Goal: Task Accomplishment & Management: Use online tool/utility

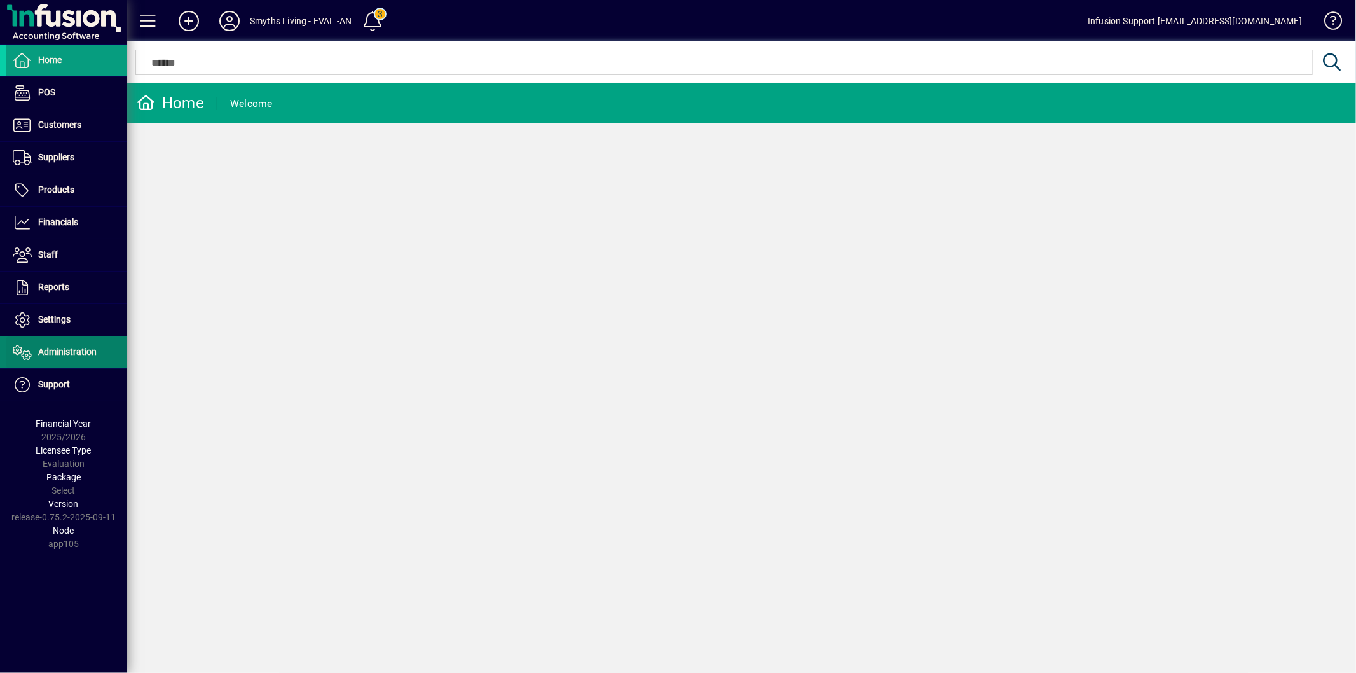
click at [90, 355] on span "Administration" at bounding box center [67, 351] width 58 height 10
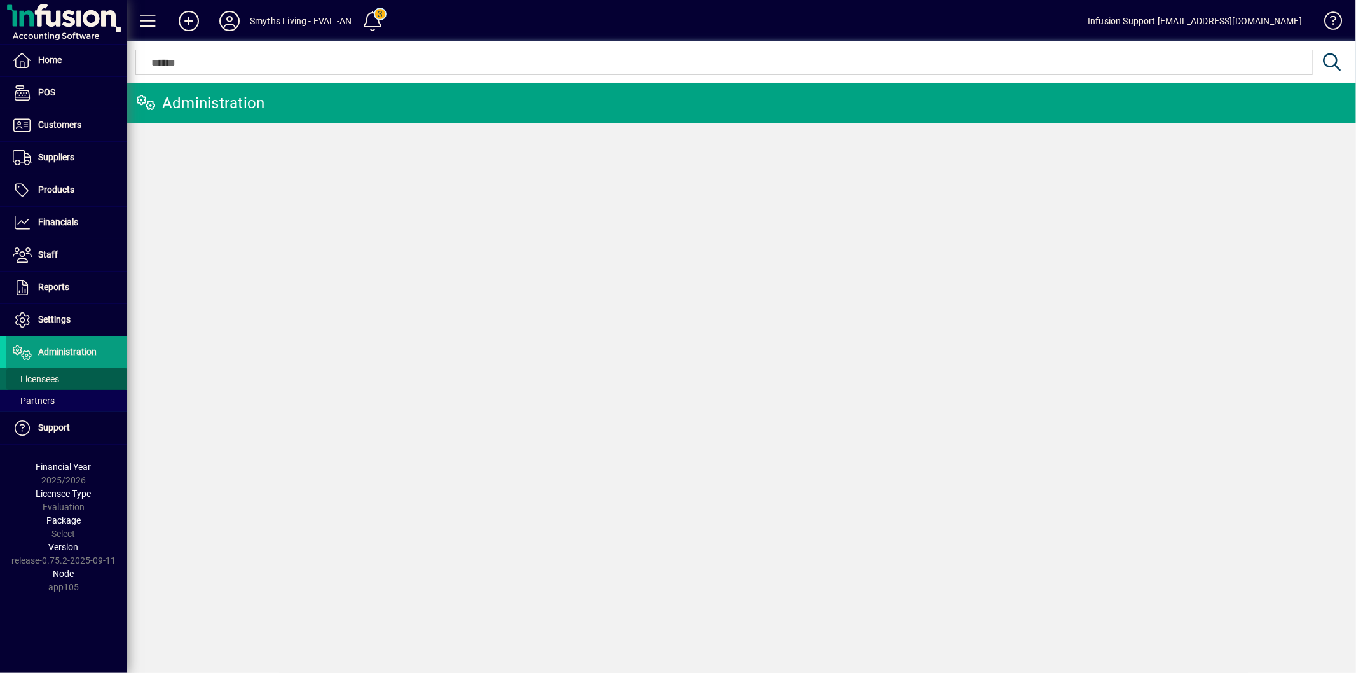
click at [79, 375] on span at bounding box center [66, 379] width 121 height 31
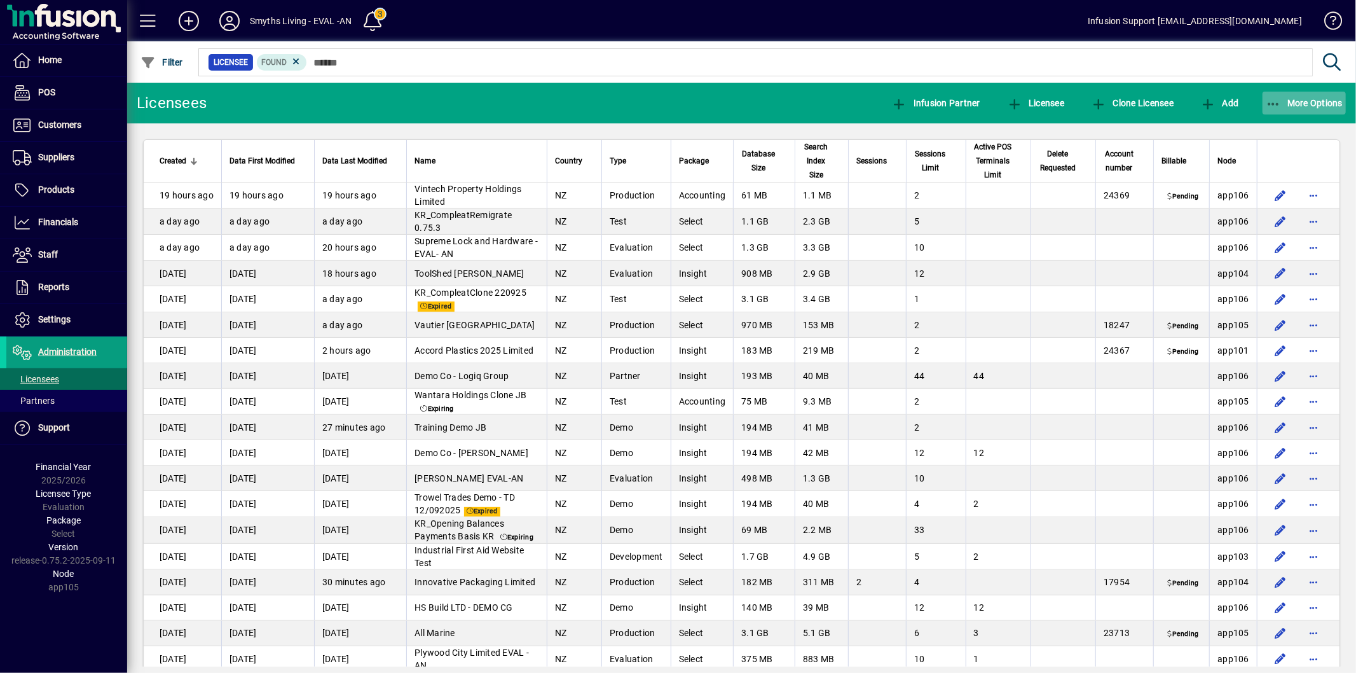
click at [1274, 95] on span "button" at bounding box center [1305, 103] width 84 height 31
click at [1278, 103] on body "Home POS Customers Invoices Payments Quotes Backorders Communications Suppliers…" at bounding box center [678, 336] width 1356 height 673
click at [1269, 128] on span "Export" at bounding box center [1292, 130] width 107 height 15
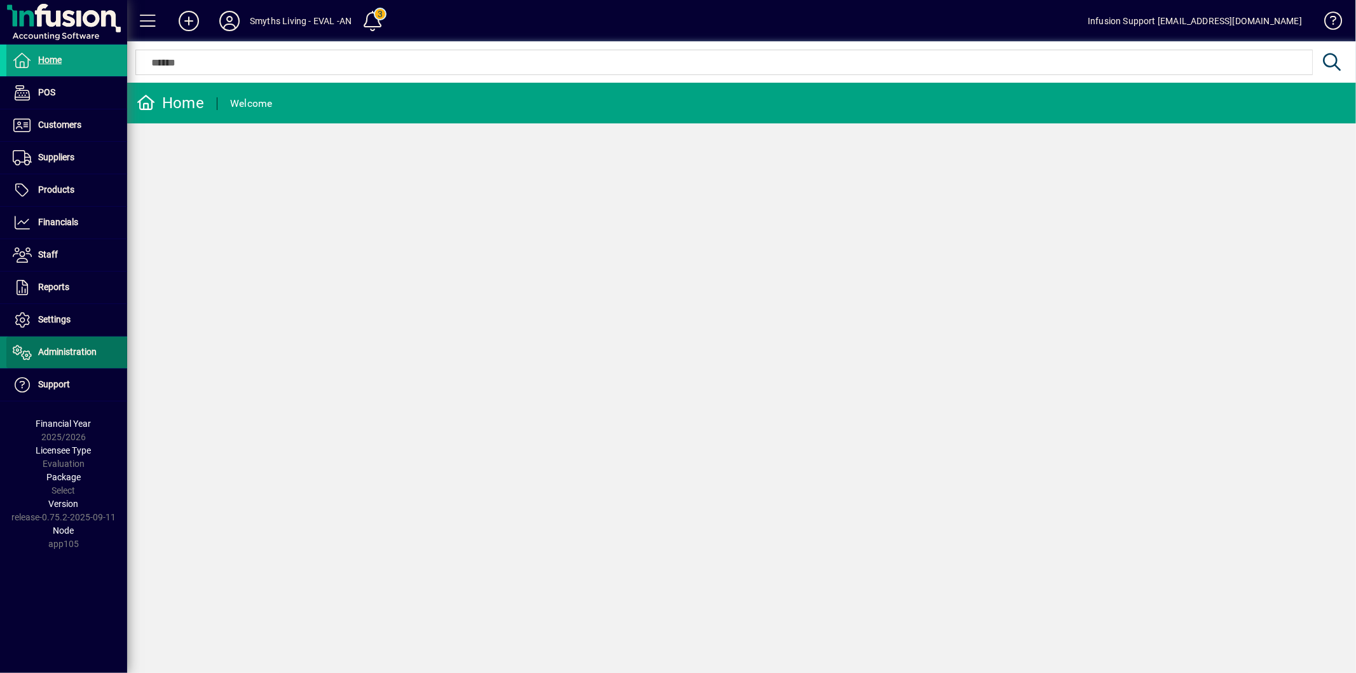
drag, startPoint x: 65, startPoint y: 354, endPoint x: 60, endPoint y: 348, distance: 7.7
click at [65, 353] on span "Administration" at bounding box center [67, 351] width 58 height 10
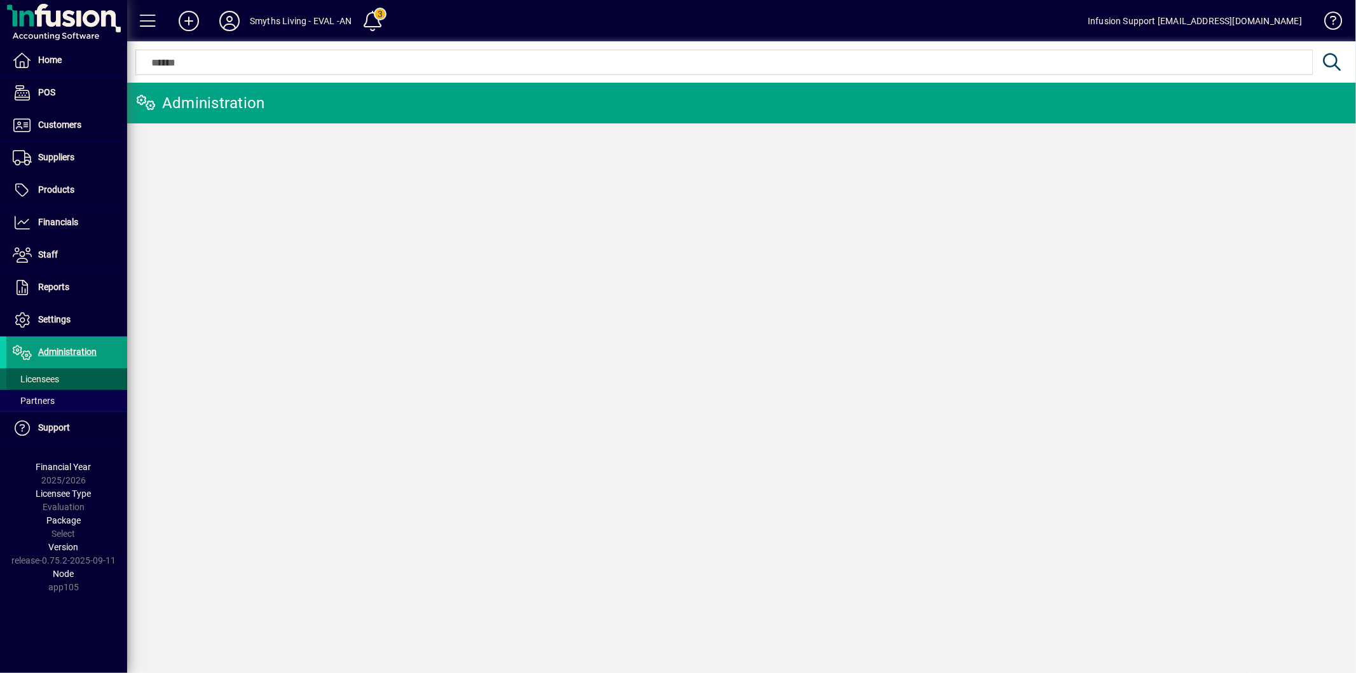
click at [40, 376] on span "Licensees" at bounding box center [36, 379] width 46 height 10
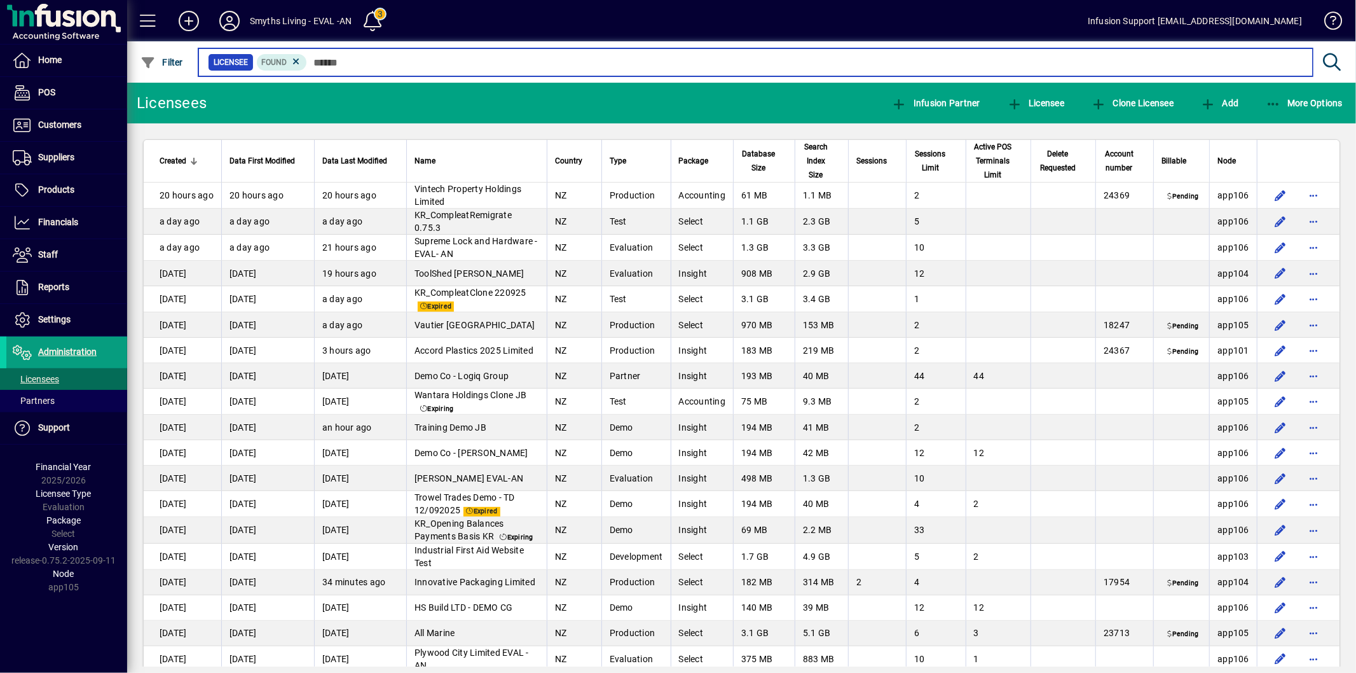
click at [327, 62] on input "text" at bounding box center [805, 62] width 996 height 18
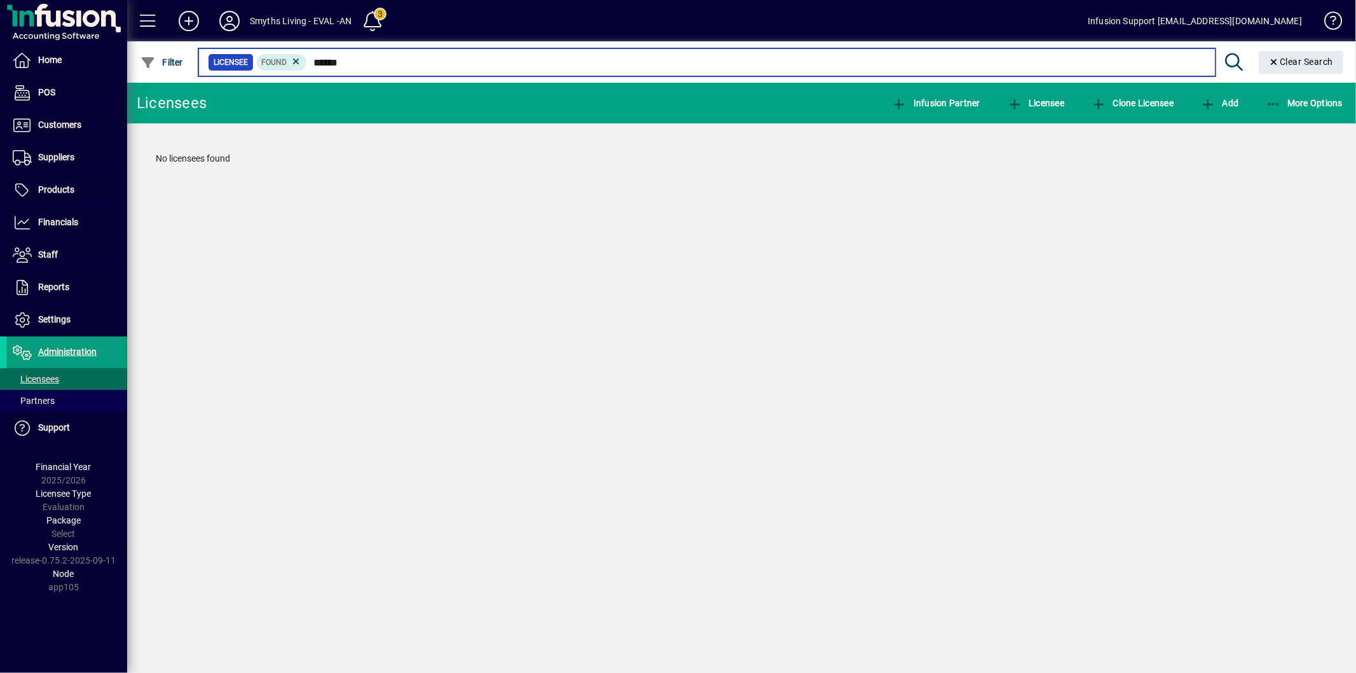
click at [355, 61] on input "******" at bounding box center [756, 62] width 898 height 18
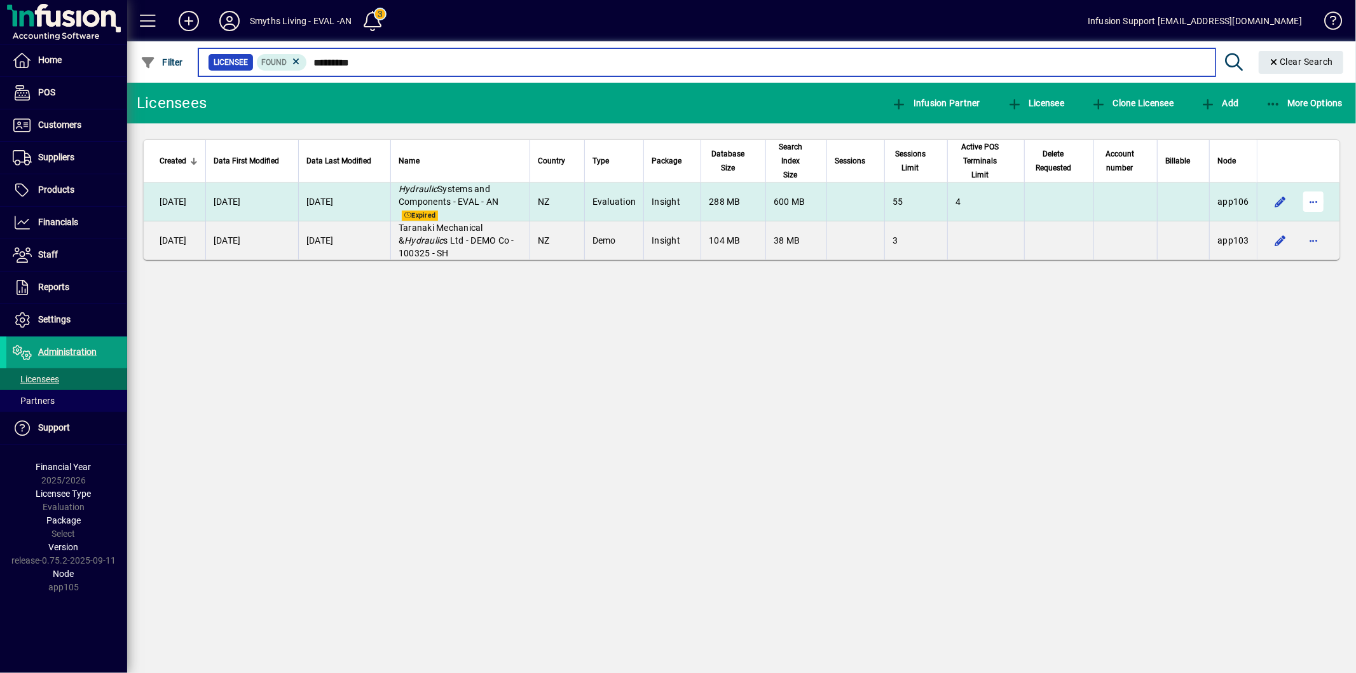
type input "*********"
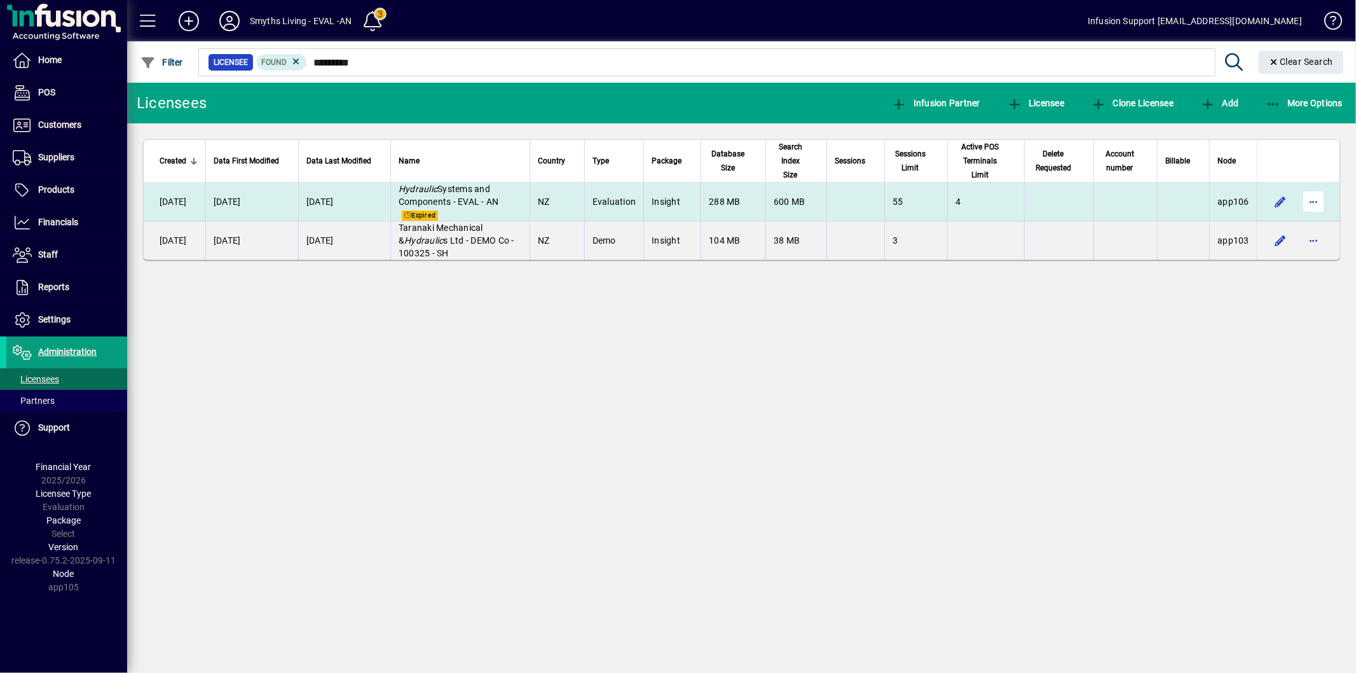
click at [1316, 205] on span "button" at bounding box center [1313, 201] width 31 height 31
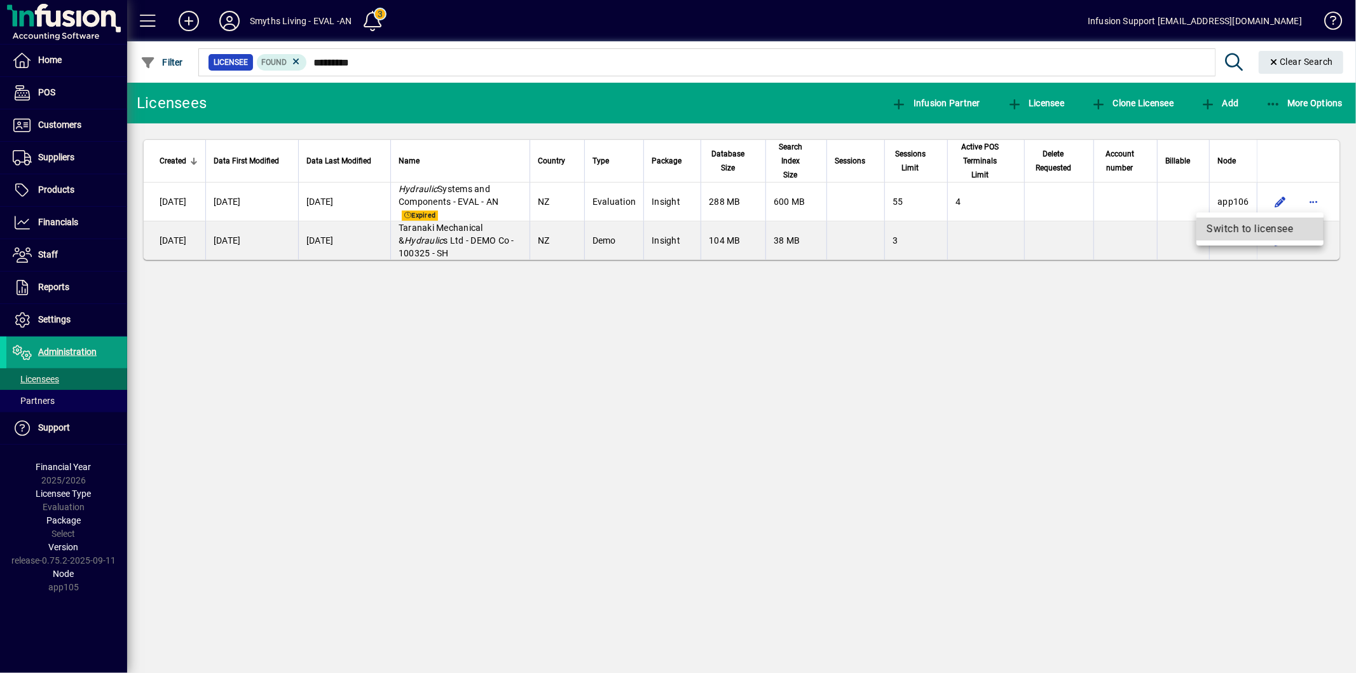
click at [1275, 230] on span "Switch to licensee" at bounding box center [1260, 228] width 107 height 15
